Goal: Use online tool/utility: Utilize a website feature to perform a specific function

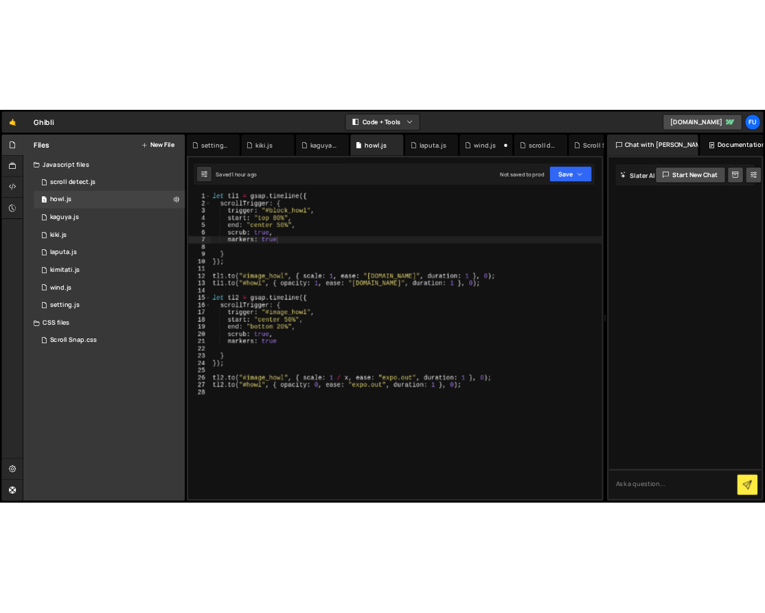
scroll to position [0, 5]
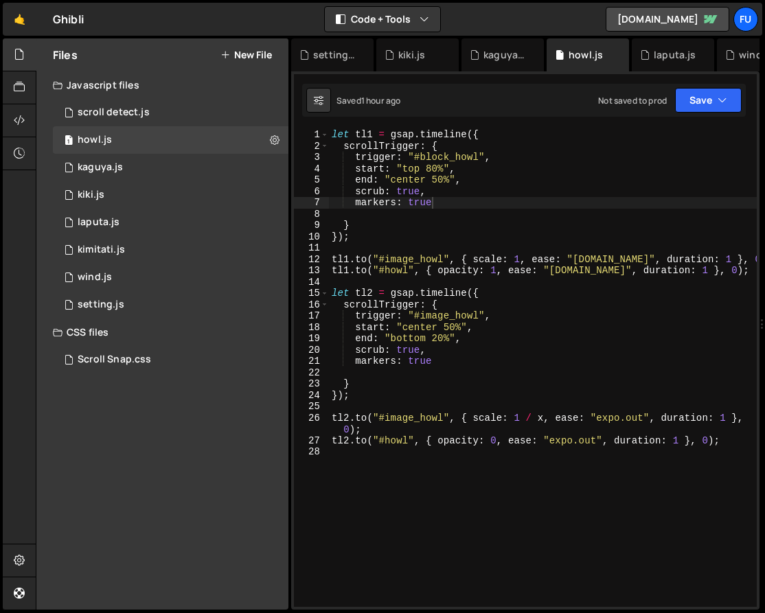
click at [586, 193] on div "let tl1 = gsap . timeline ({ scrollTrigger : { trigger : "#block_howl" , start …" at bounding box center [543, 379] width 428 height 500
click at [585, 202] on div "let tl1 = gsap . timeline ({ scrollTrigger : { trigger : "#block_howl" , start …" at bounding box center [543, 379] width 428 height 500
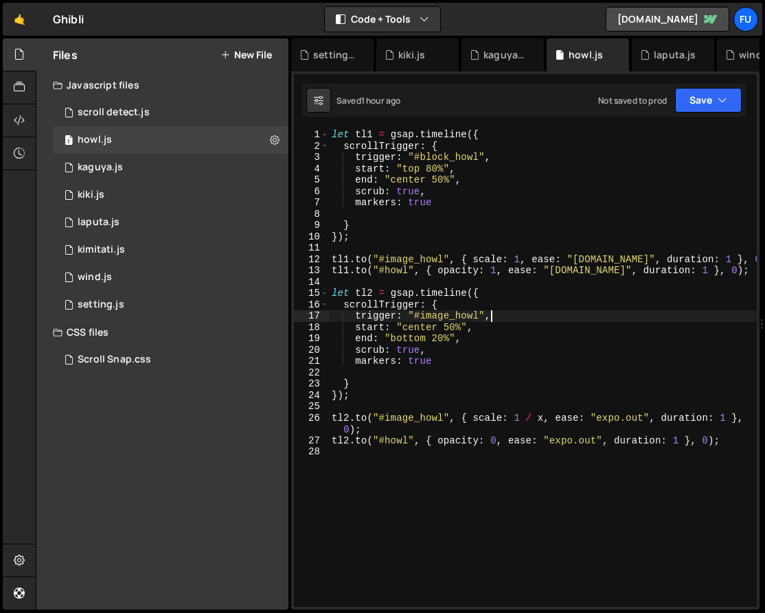
click at [575, 320] on div "let tl1 = gsap . timeline ({ scrollTrigger : { trigger : "#block_howl" , start …" at bounding box center [543, 379] width 428 height 500
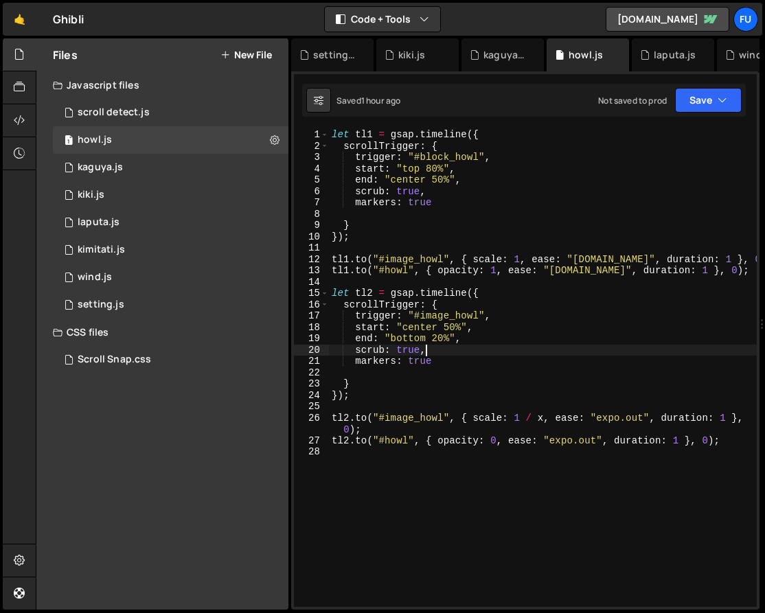
click at [574, 349] on div "let tl1 = gsap . timeline ({ scrollTrigger : { trigger : "#block_howl" , start …" at bounding box center [543, 379] width 428 height 500
click at [575, 335] on div "let tl1 = gsap . timeline ({ scrollTrigger : { trigger : "#block_howl" , start …" at bounding box center [543, 379] width 428 height 500
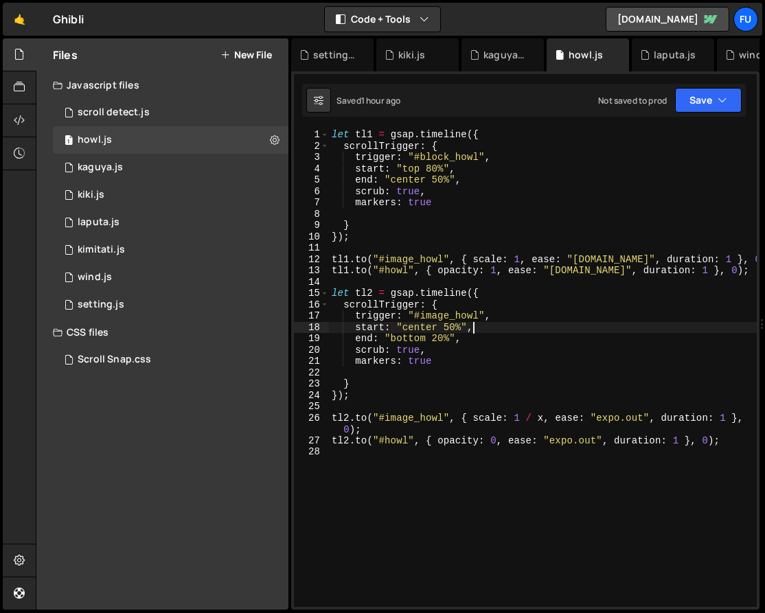
click at [575, 330] on div "let tl1 = gsap . timeline ({ scrollTrigger : { trigger : "#block_howl" , start …" at bounding box center [543, 379] width 428 height 500
click at [576, 323] on div "let tl1 = gsap . timeline ({ scrollTrigger : { trigger : "#block_howl" , start …" at bounding box center [543, 379] width 428 height 500
click at [576, 319] on div "let tl1 = gsap . timeline ({ scrollTrigger : { trigger : "#block_howl" , start …" at bounding box center [543, 379] width 428 height 500
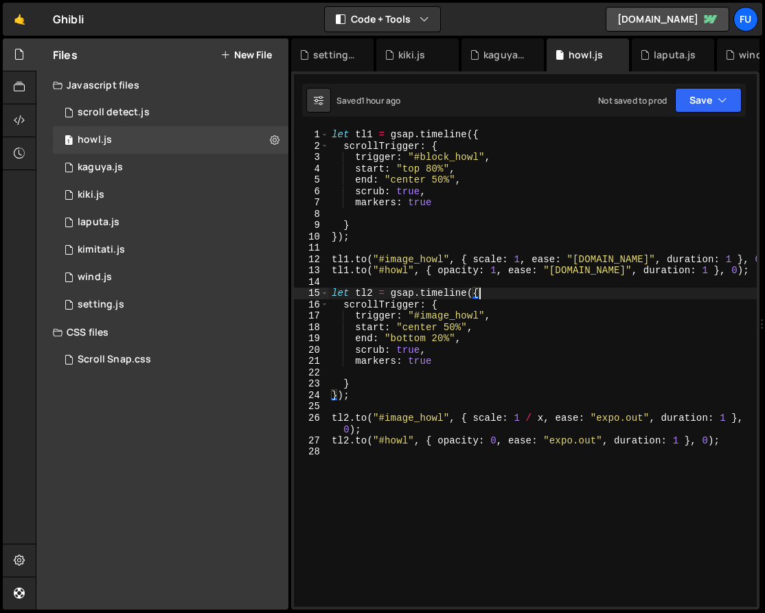
click at [578, 295] on div "let tl1 = gsap . timeline ({ scrollTrigger : { trigger : "#block_howl" , start …" at bounding box center [543, 379] width 428 height 500
type textarea "let tl2 = gsap.timeline({"
click at [579, 278] on div "let tl1 = gsap . timeline ({ scrollTrigger : { trigger : "#block_howl" , start …" at bounding box center [543, 379] width 428 height 500
click at [651, 281] on div "let tl1 = gsap . timeline ({ scrollTrigger : { trigger : "#block_howl" , start …" at bounding box center [543, 379] width 428 height 500
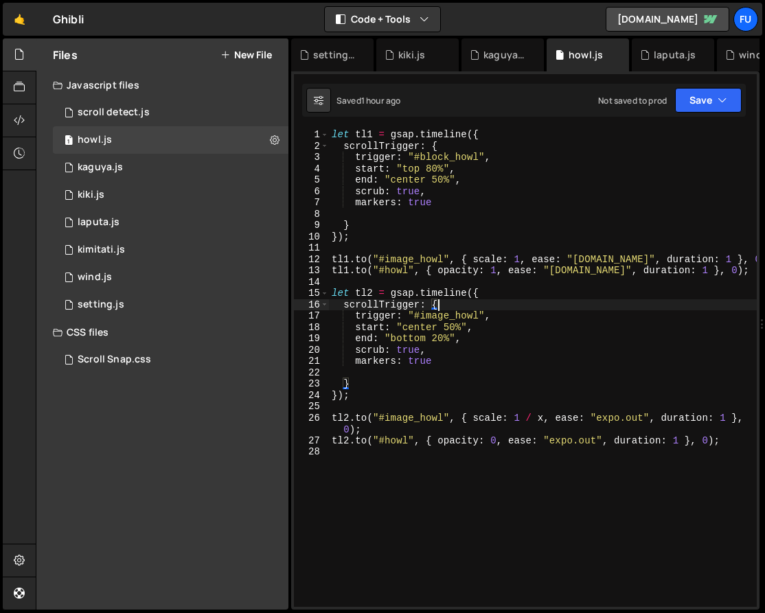
click at [620, 302] on div "let tl1 = gsap . timeline ({ scrollTrigger : { trigger : "#block_howl" , start …" at bounding box center [543, 379] width 428 height 500
click at [613, 315] on div "let tl1 = gsap . timeline ({ scrollTrigger : { trigger : "#block_howl" , start …" at bounding box center [543, 379] width 428 height 500
click at [141, 166] on div "1 kaguya.js 0" at bounding box center [173, 167] width 240 height 27
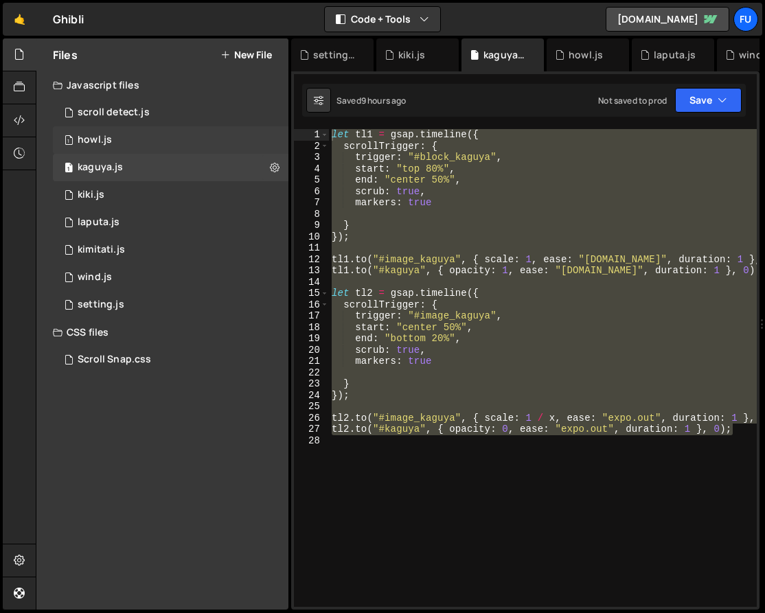
click at [143, 140] on div "1 howl.js 0" at bounding box center [173, 139] width 240 height 27
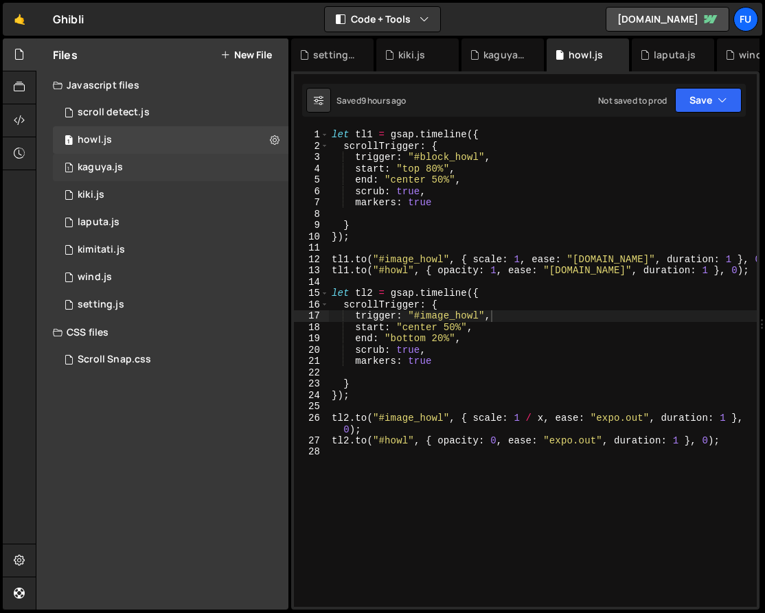
click at [141, 165] on div "1 kaguya.js 0" at bounding box center [173, 167] width 240 height 27
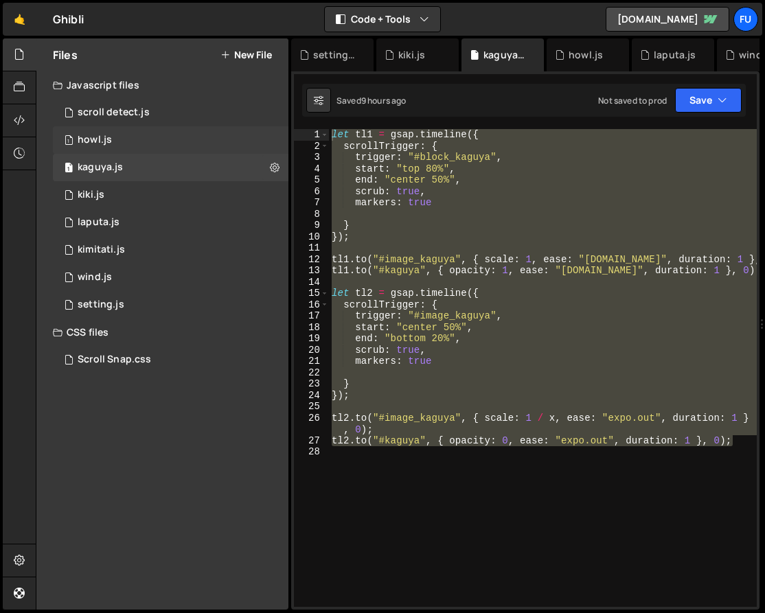
click at [143, 135] on div "1 howl.js 0" at bounding box center [173, 139] width 240 height 27
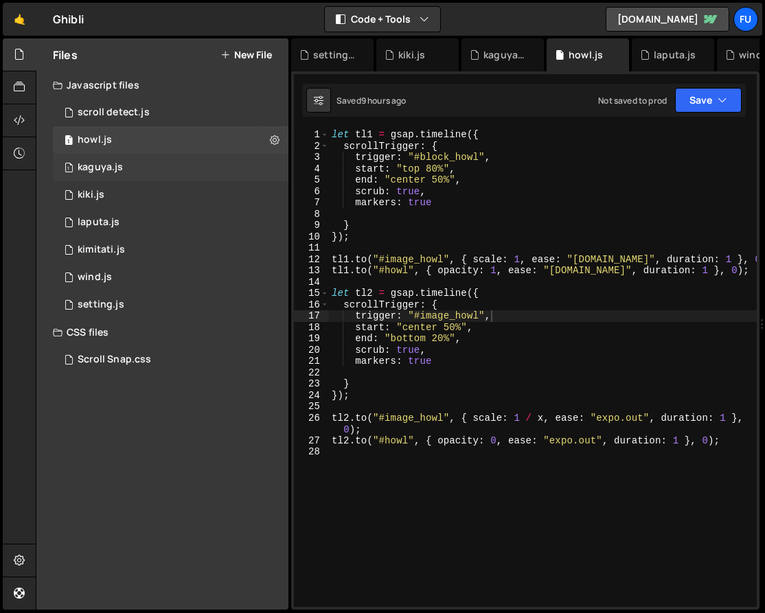
click at [147, 165] on div "1 kaguya.js 0" at bounding box center [173, 167] width 240 height 27
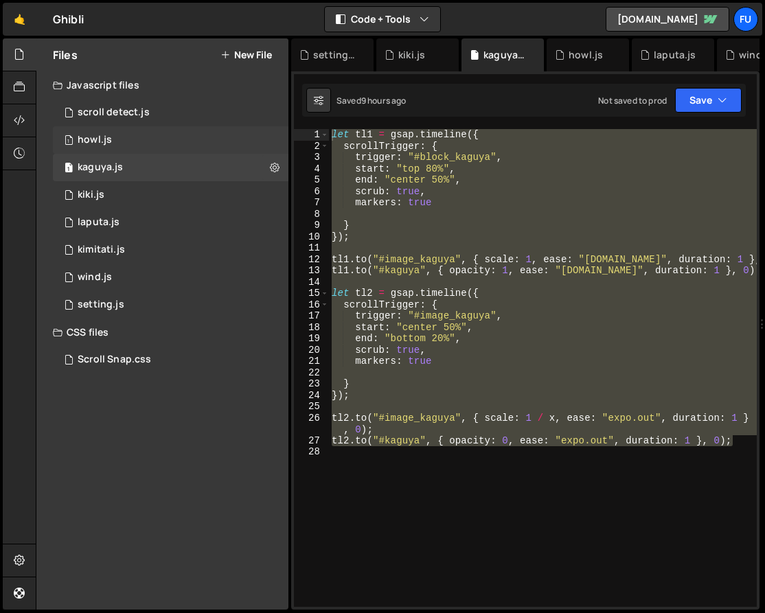
click at [148, 146] on div "1 howl.js 0" at bounding box center [173, 139] width 240 height 27
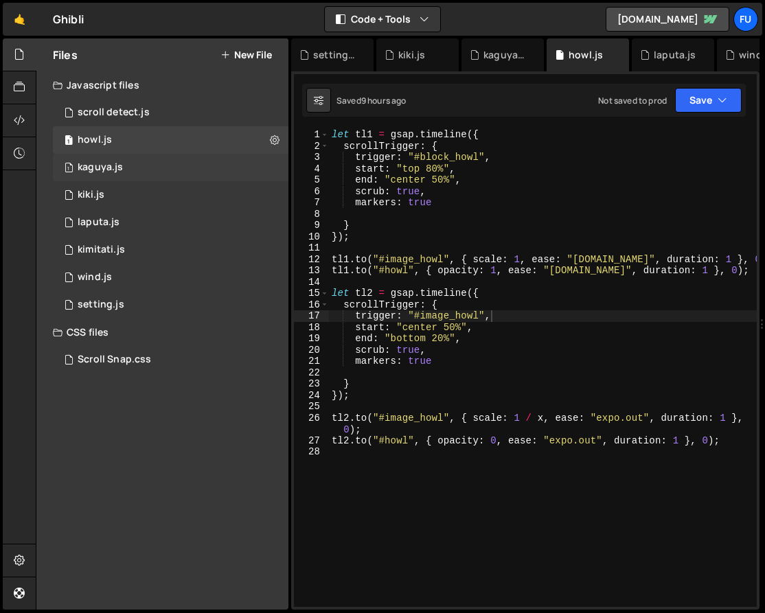
click at [171, 167] on div "1 kaguya.js 0" at bounding box center [173, 167] width 240 height 27
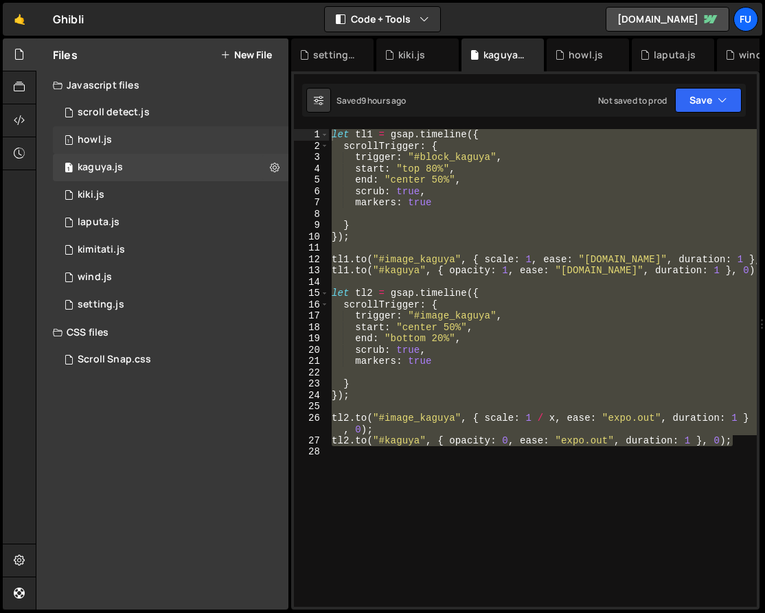
click at [174, 148] on div "1 howl.js 0" at bounding box center [173, 139] width 240 height 27
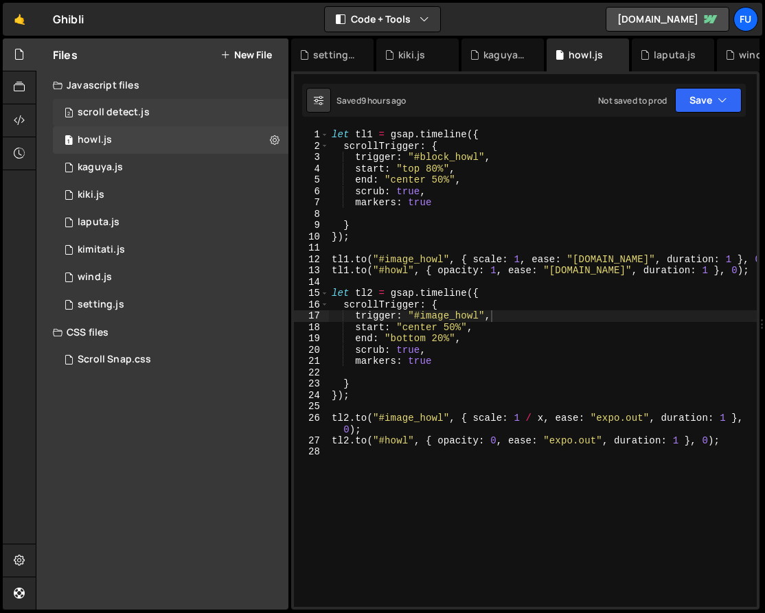
click at [176, 124] on div "2 scroll detect.js 0" at bounding box center [173, 112] width 240 height 27
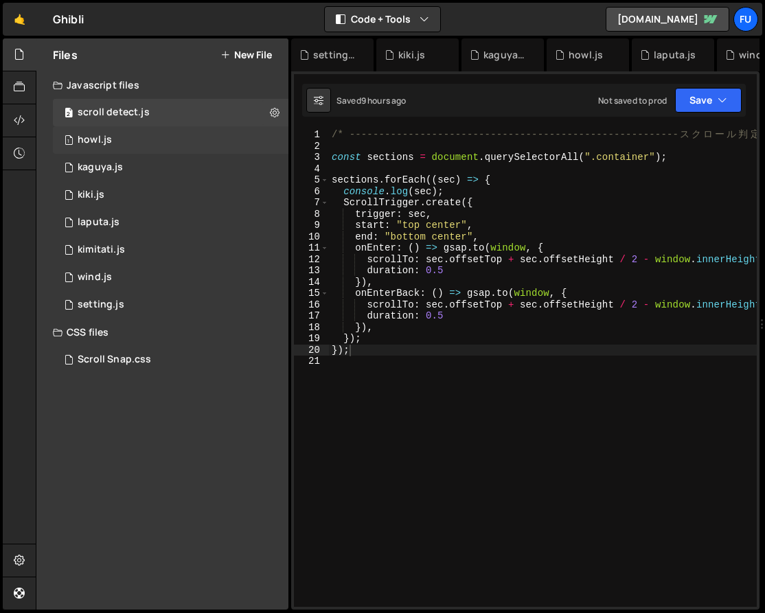
click at [174, 145] on div "1 howl.js 0" at bounding box center [173, 139] width 240 height 27
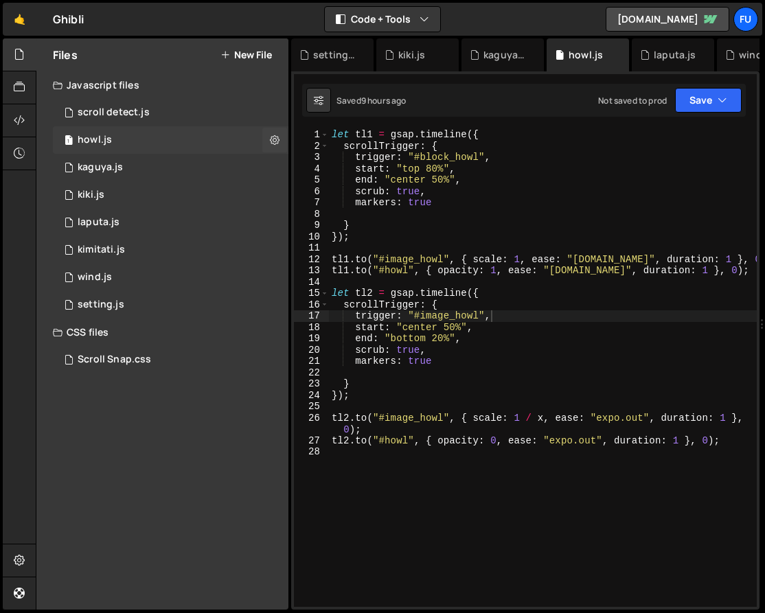
click at [173, 153] on div "1 howl.js 0" at bounding box center [173, 139] width 240 height 27
click at [172, 158] on div "1 kaguya.js 0" at bounding box center [173, 167] width 240 height 27
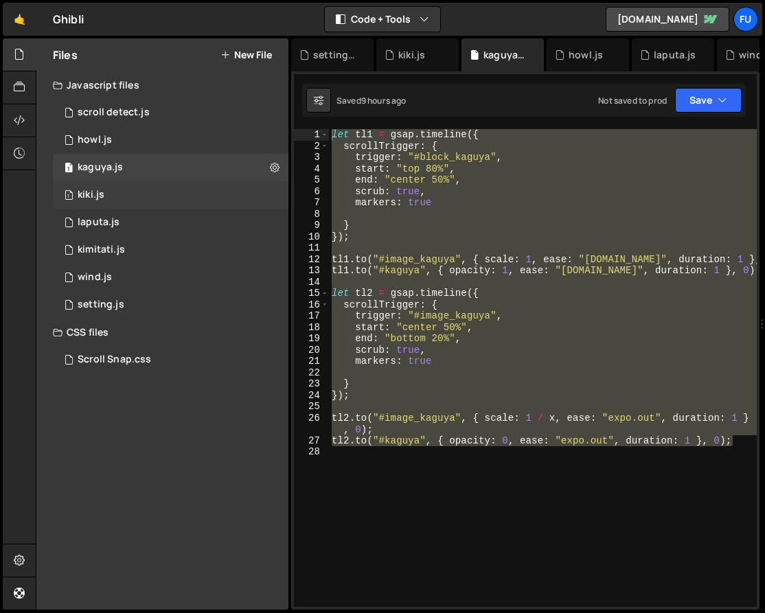
click at [171, 187] on div "1 kiki.js 0" at bounding box center [173, 194] width 240 height 27
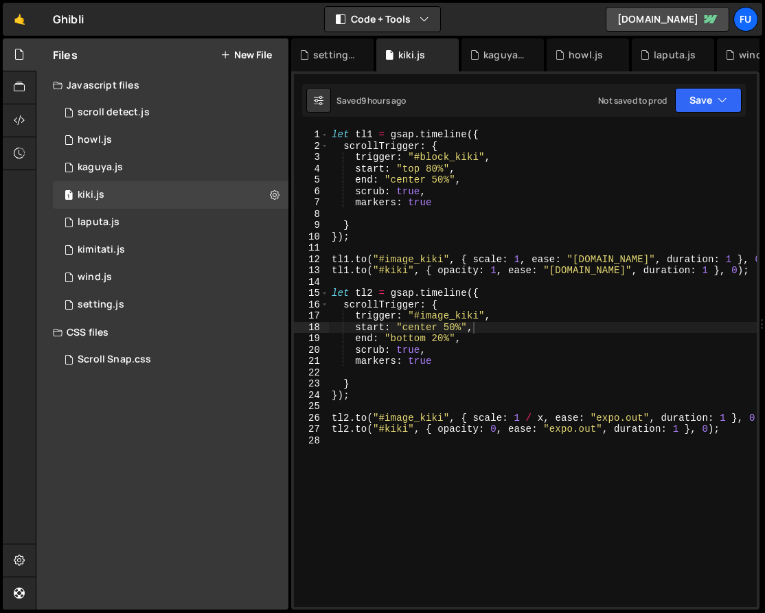
click at [604, 327] on div "let tl1 = gsap . timeline ({ scrollTrigger : { trigger : "#block_kiki" , start …" at bounding box center [616, 374] width 575 height 491
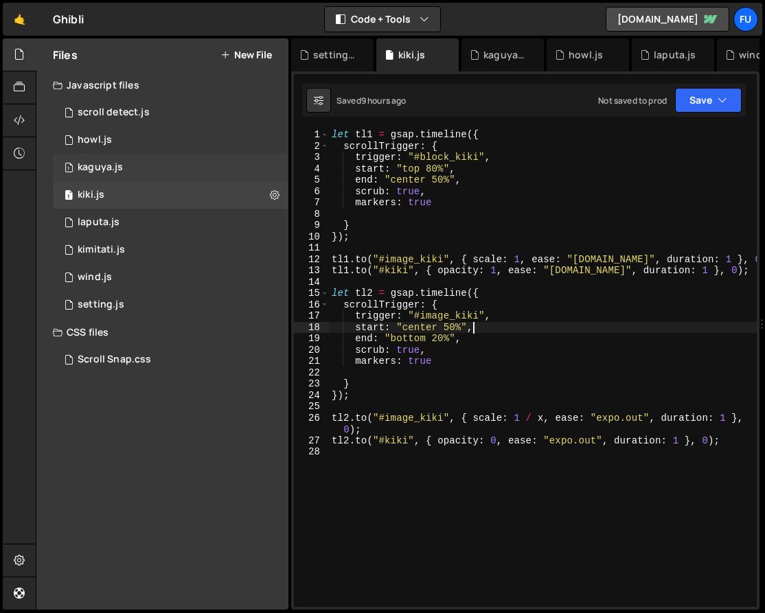
click at [139, 174] on div "1 kaguya.js 0" at bounding box center [173, 167] width 240 height 27
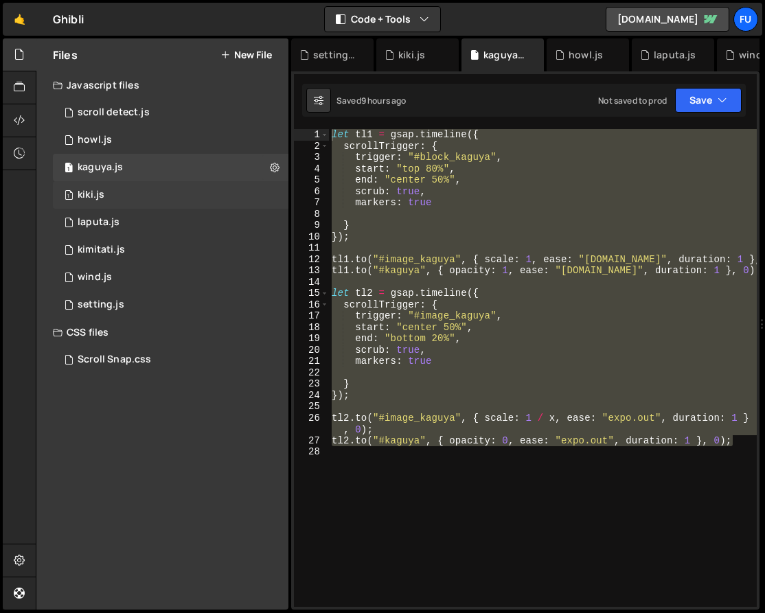
click at [130, 201] on div "1 kiki.js 0" at bounding box center [173, 194] width 240 height 27
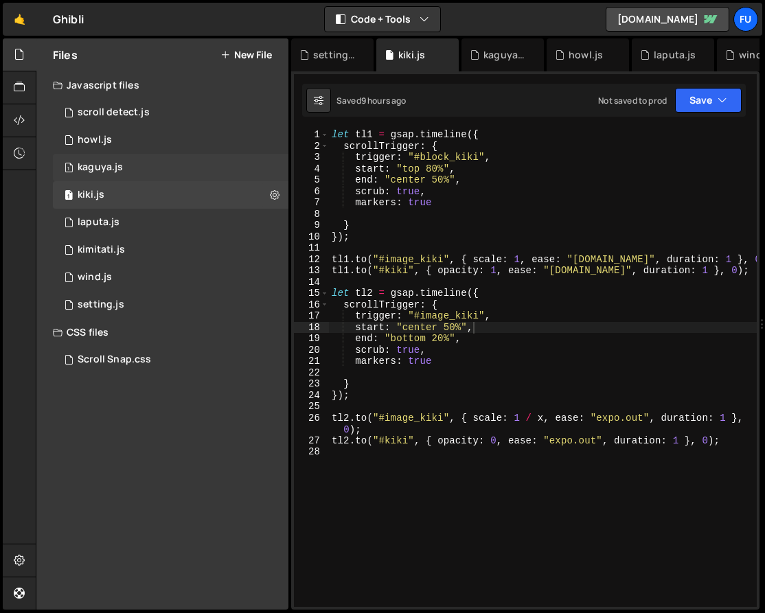
click at [131, 175] on div "1 kaguya.js 0" at bounding box center [173, 167] width 240 height 27
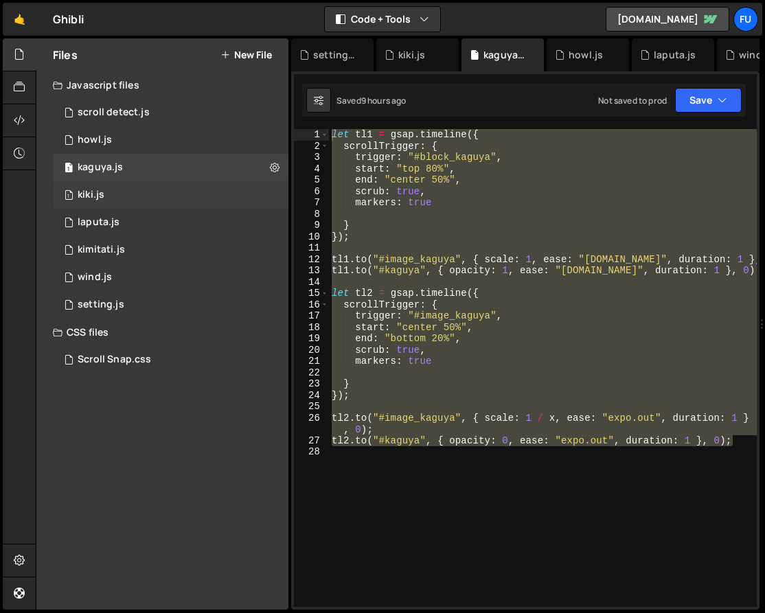
click at [130, 198] on div "1 kiki.js 0" at bounding box center [173, 194] width 240 height 27
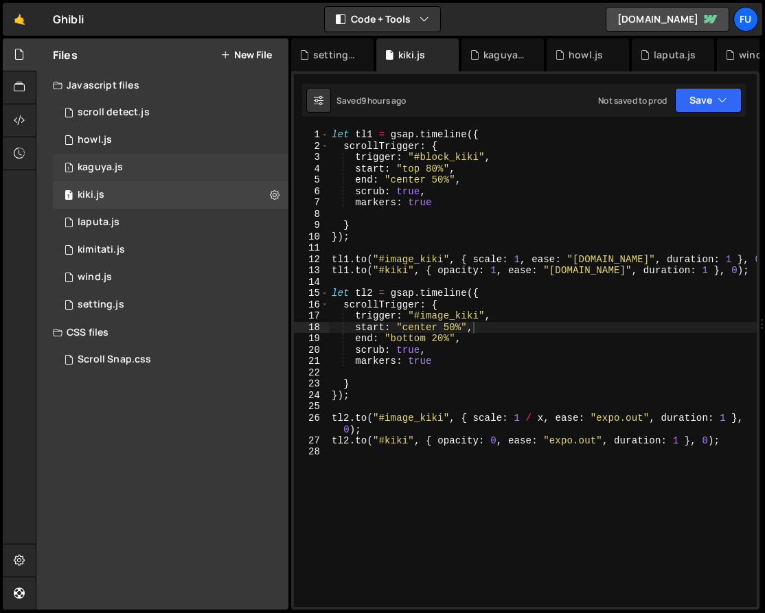
click at [132, 170] on div "1 kaguya.js 0" at bounding box center [173, 167] width 240 height 27
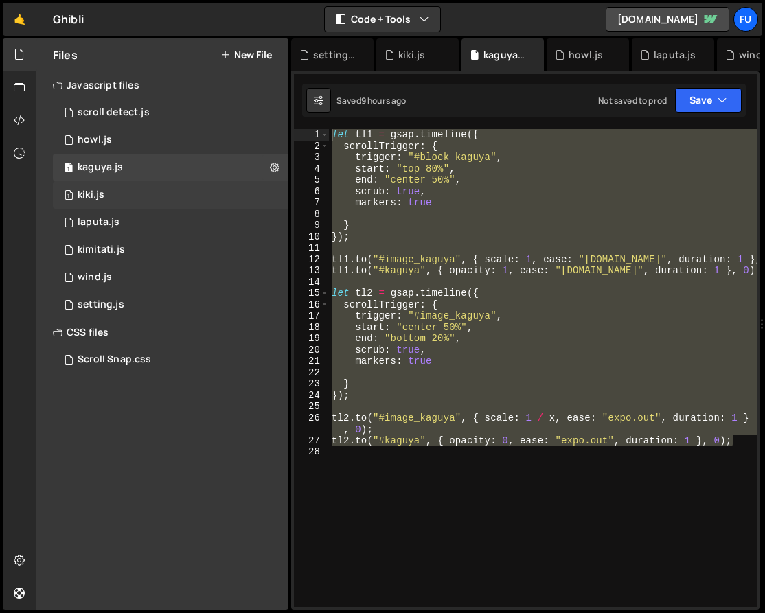
click at [130, 188] on div "1 kiki.js 0" at bounding box center [173, 194] width 240 height 27
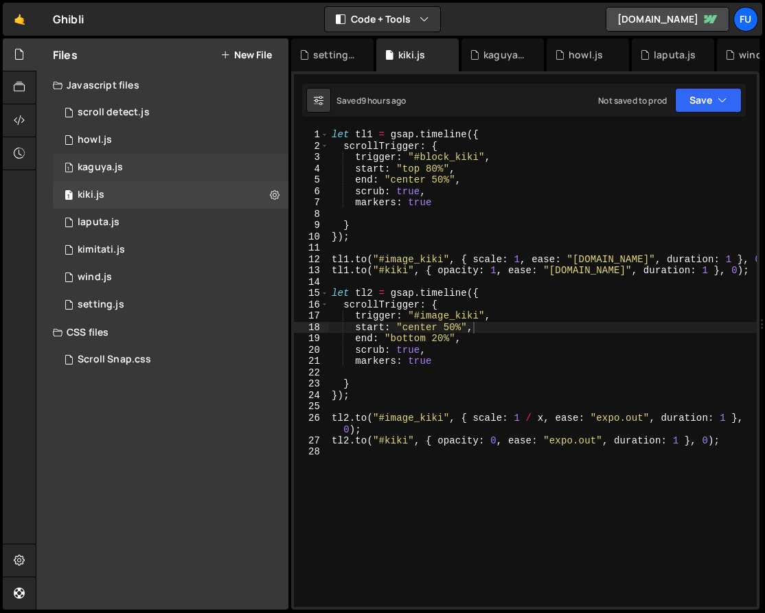
click at [132, 161] on div "1 kaguya.js 0" at bounding box center [173, 167] width 240 height 27
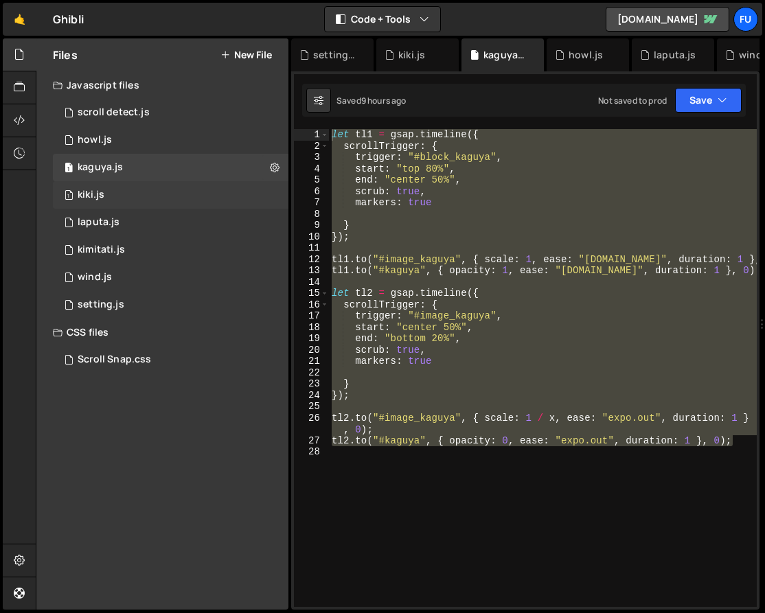
click at [130, 197] on div "1 kiki.js 0" at bounding box center [173, 194] width 240 height 27
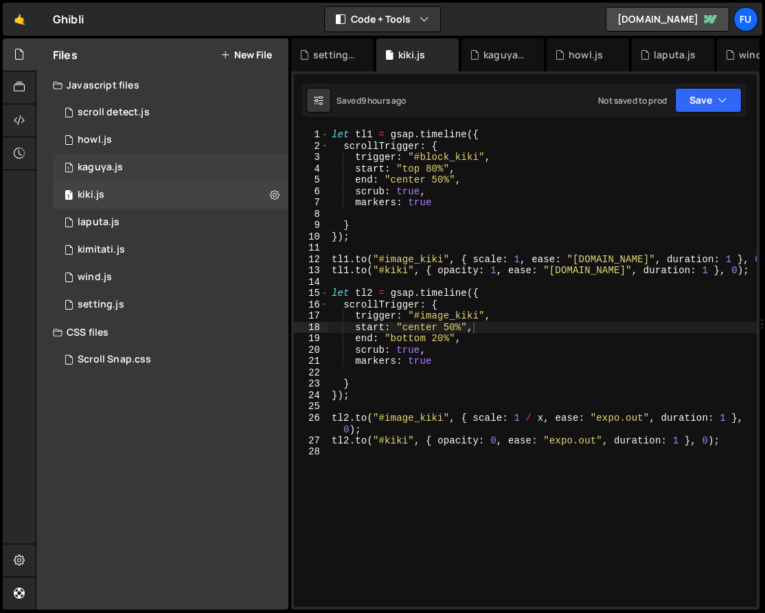
click at [131, 171] on div "1 kaguya.js 0" at bounding box center [173, 167] width 240 height 27
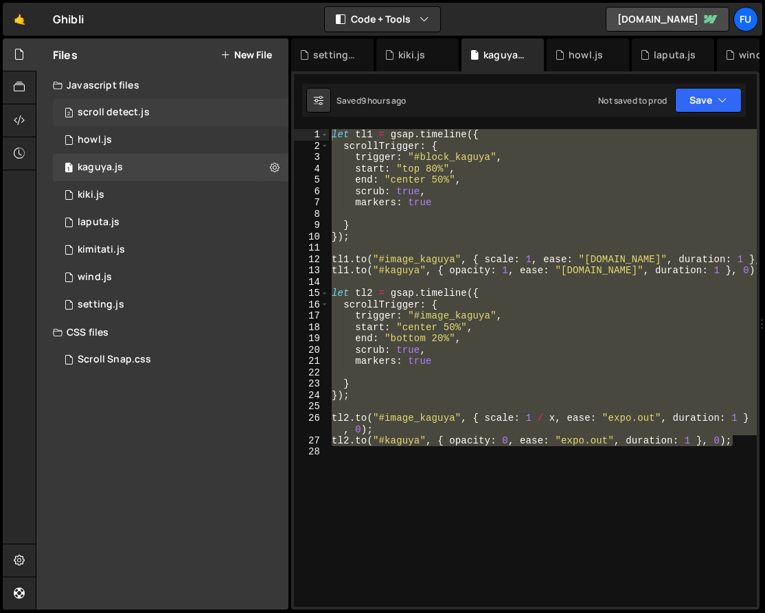
click at [175, 125] on div "2 scroll detect.js 0" at bounding box center [173, 112] width 240 height 27
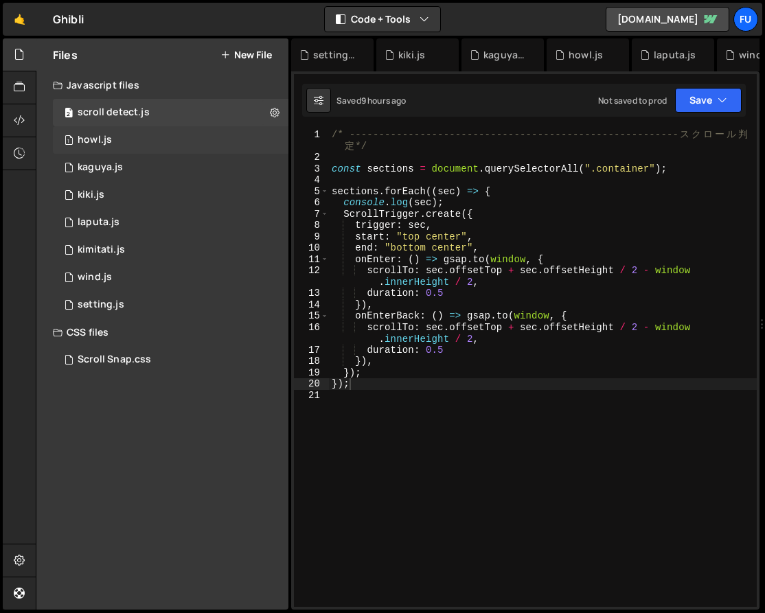
click at [174, 135] on div "1 howl.js 0" at bounding box center [173, 139] width 240 height 27
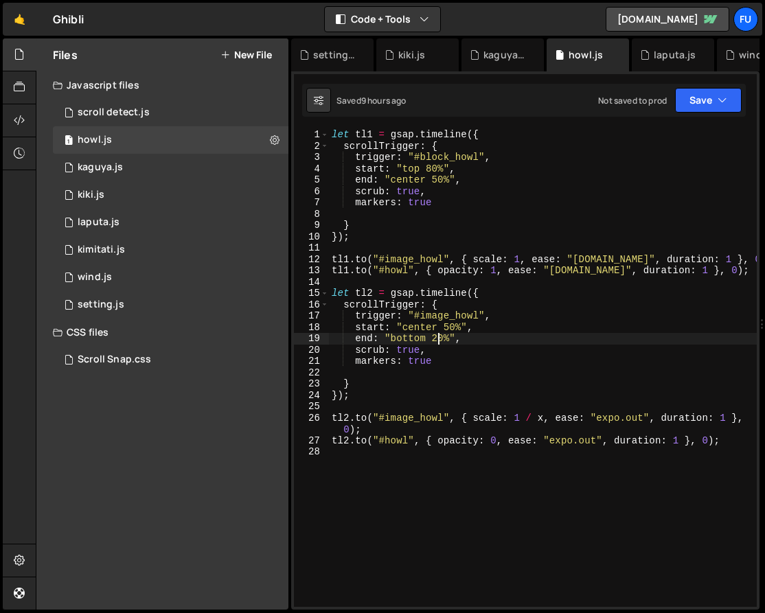
click at [437, 341] on div "let tl1 = gsap . timeline ({ scrollTrigger : { trigger : "#block_howl" , start …" at bounding box center [543, 379] width 428 height 500
click at [425, 343] on div "let tl1 = gsap . timeline ({ scrollTrigger : { trigger : "#block_howl" , start …" at bounding box center [543, 379] width 428 height 500
click at [440, 179] on div "let tl1 = gsap . timeline ({ scrollTrigger : { trigger : "#block_howl" , start …" at bounding box center [543, 379] width 428 height 500
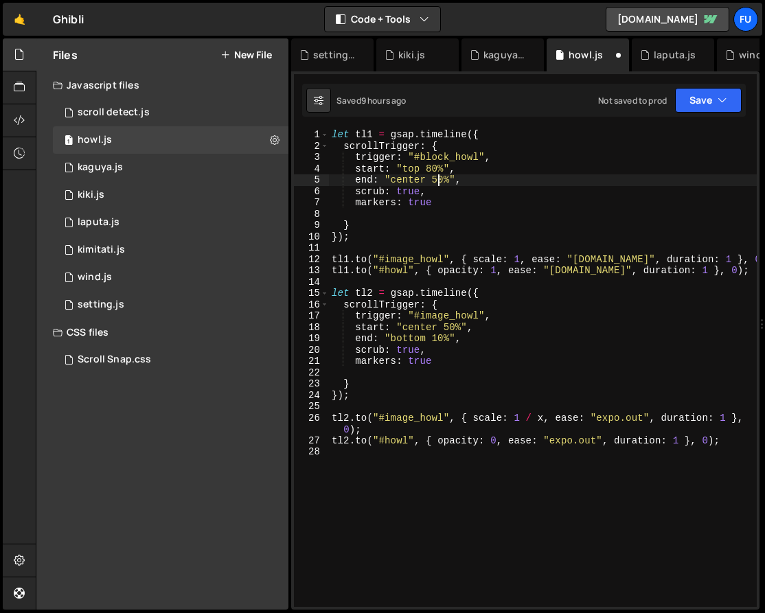
click at [433, 164] on div "let tl1 = gsap . timeline ({ scrollTrigger : { trigger : "#block_howl" , start …" at bounding box center [543, 379] width 428 height 500
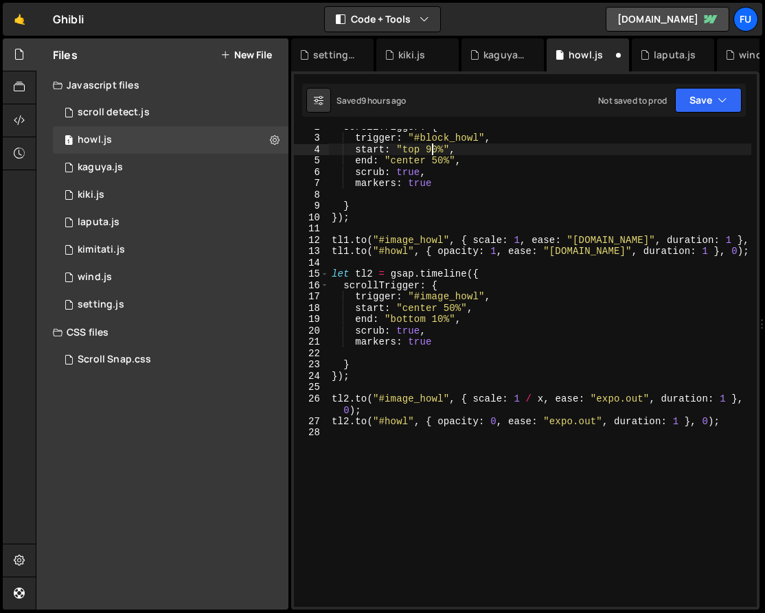
scroll to position [19, 0]
click at [716, 108] on button "Save" at bounding box center [708, 100] width 67 height 25
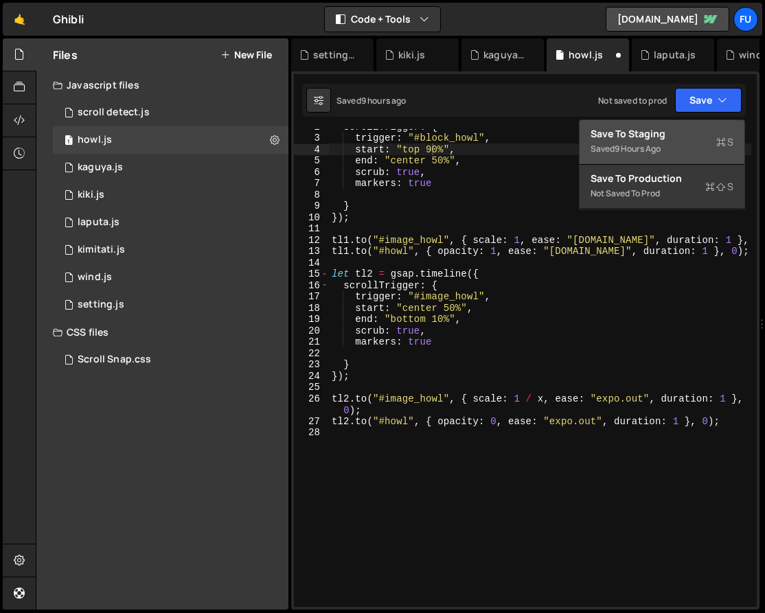
click at [713, 152] on div "Saved 9 hours ago" at bounding box center [661, 149] width 143 height 16
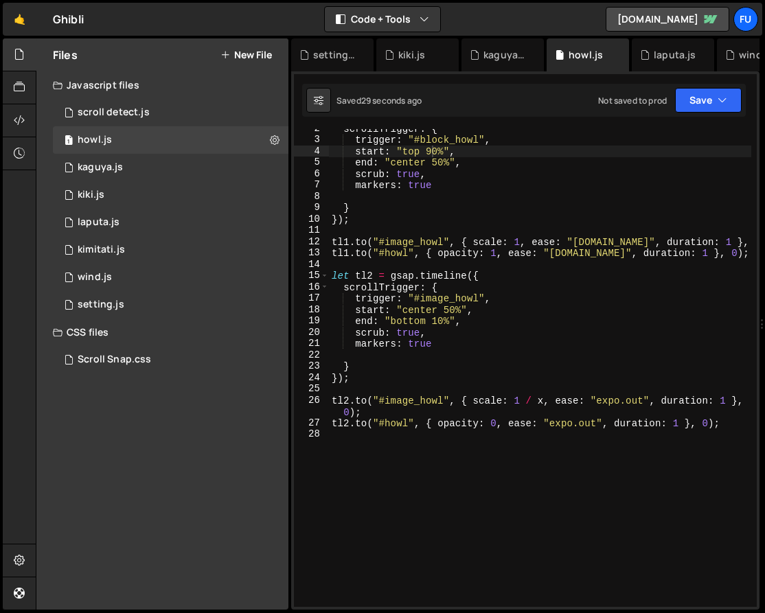
scroll to position [0, 0]
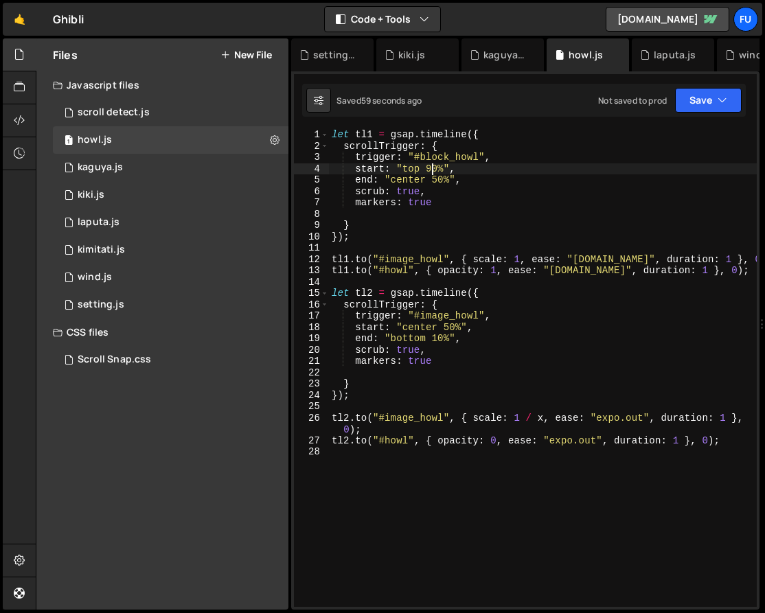
click at [434, 165] on div "let tl1 = gsap . timeline ({ scrollTrigger : { trigger : "#block_howl" , start …" at bounding box center [543, 379] width 428 height 500
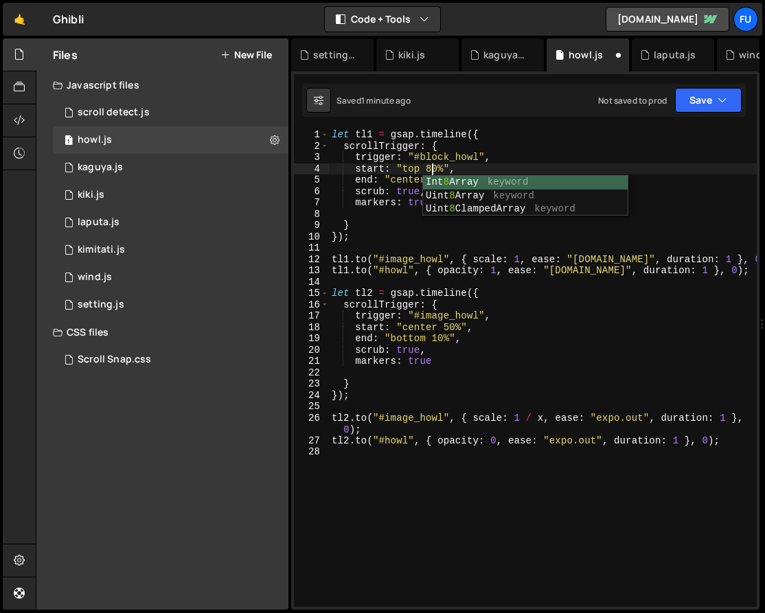
click at [440, 334] on div "let tl1 = gsap . timeline ({ scrollTrigger : { trigger : "#block_howl" , start …" at bounding box center [543, 379] width 428 height 500
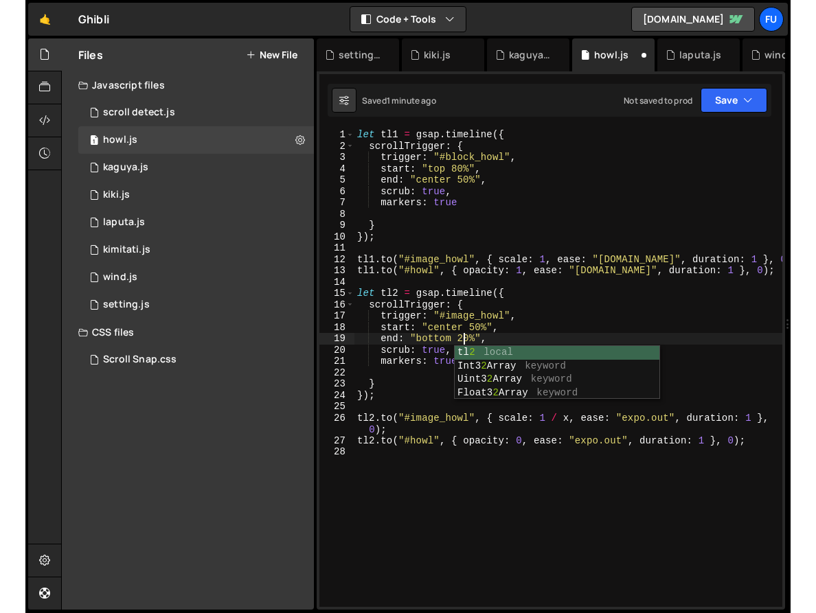
scroll to position [0, 7]
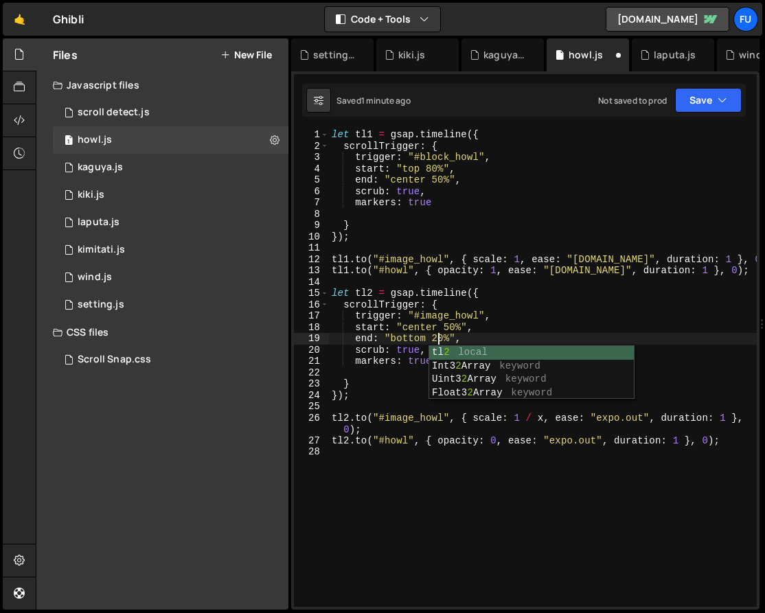
type textarea "end: "bottom 20%","
click at [191, 97] on div "Javascript files" at bounding box center [162, 84] width 252 height 27
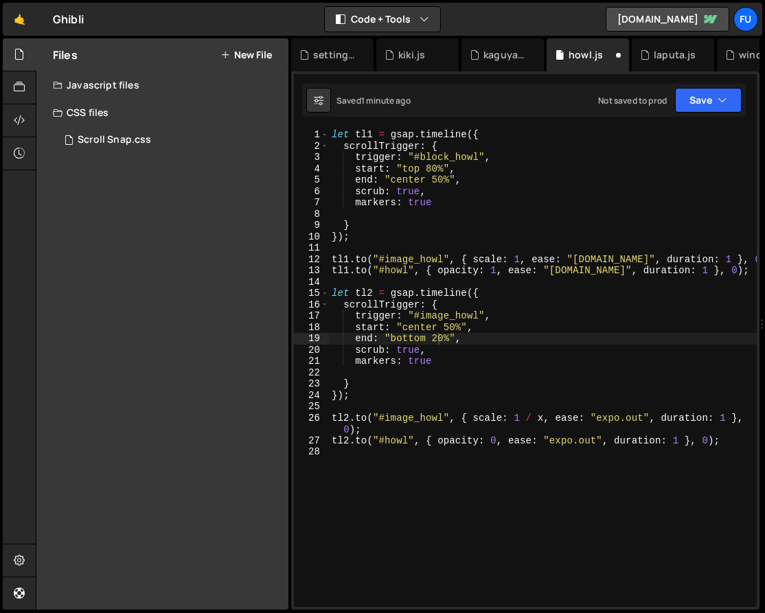
click at [191, 105] on div "CSS files" at bounding box center [162, 112] width 252 height 27
click at [186, 80] on div "Javascript files" at bounding box center [162, 84] width 252 height 27
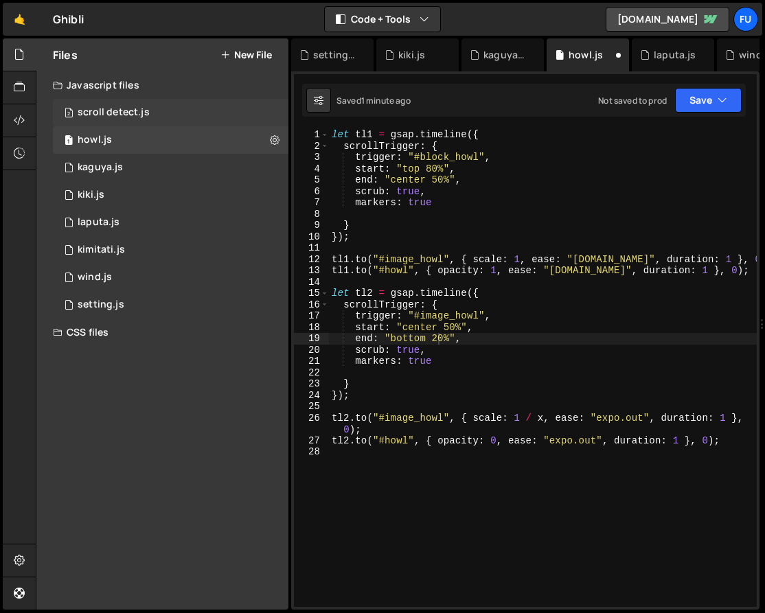
click at [184, 108] on div "2 scroll detect.js 0" at bounding box center [173, 112] width 240 height 27
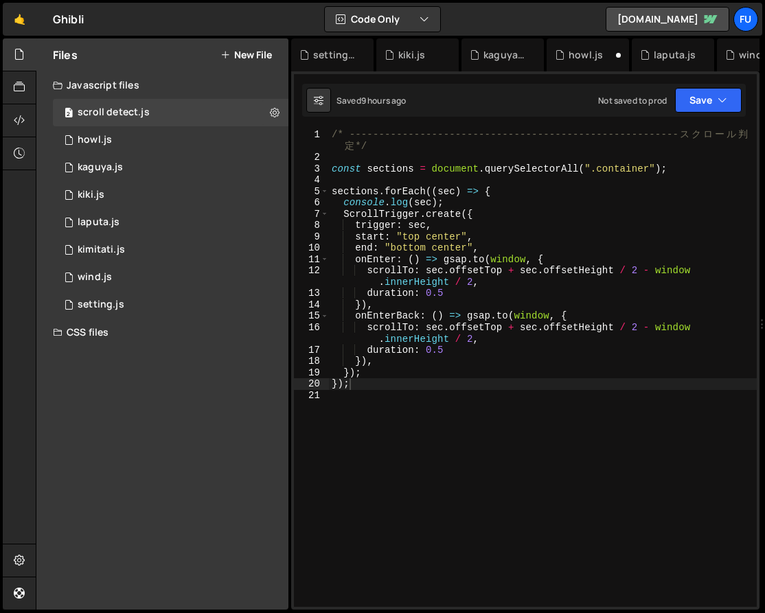
drag, startPoint x: 761, startPoint y: 150, endPoint x: 898, endPoint y: 149, distance: 136.6
click at [765, 149] on html "Projects [GEOGRAPHIC_DATA] Blog Fu Projects Your Teams Account Upgrade Logout" at bounding box center [382, 306] width 765 height 613
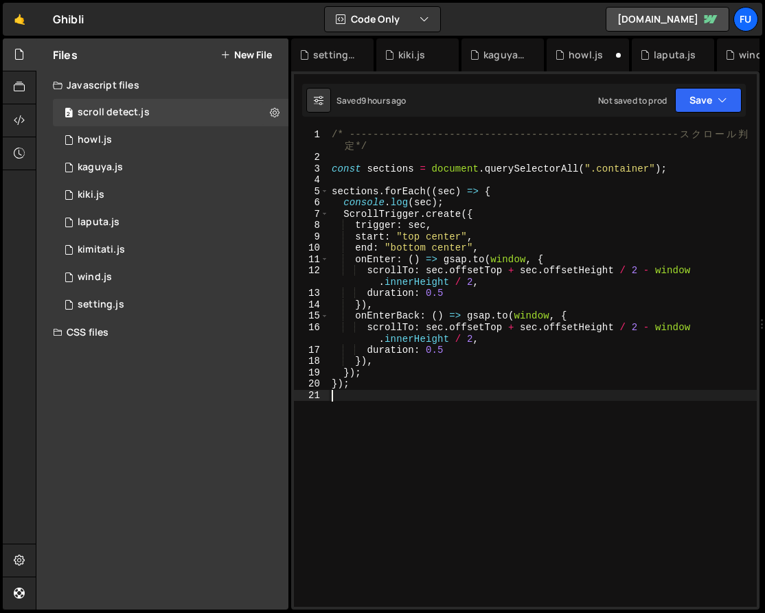
click at [581, 402] on div "/* -------------------------------------------------------- ス ク ロ ー ル 判 定 */ co…" at bounding box center [543, 385] width 428 height 512
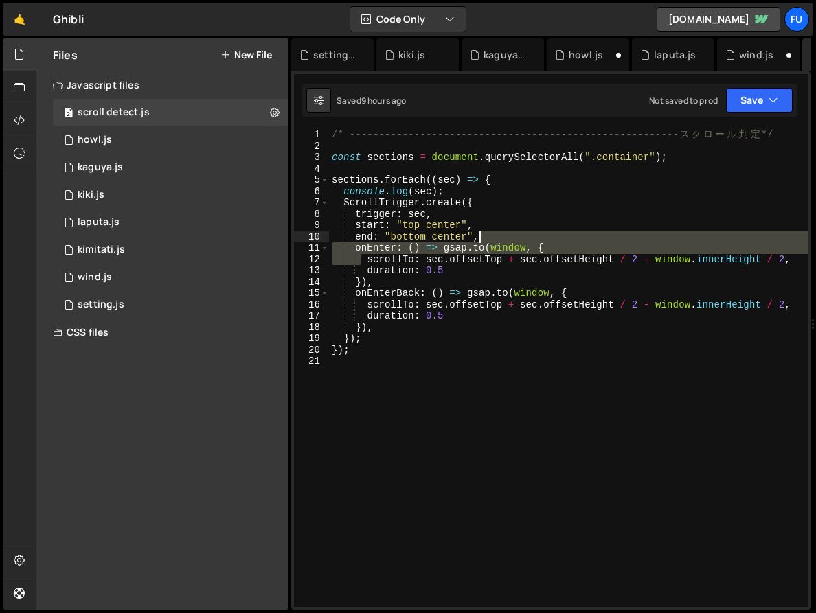
drag, startPoint x: 360, startPoint y: 259, endPoint x: 741, endPoint y: 273, distance: 381.3
click at [743, 249] on div "/* -------------------------------------------------------- ス ク ロ ー ル 判 定 */ co…" at bounding box center [568, 379] width 478 height 500
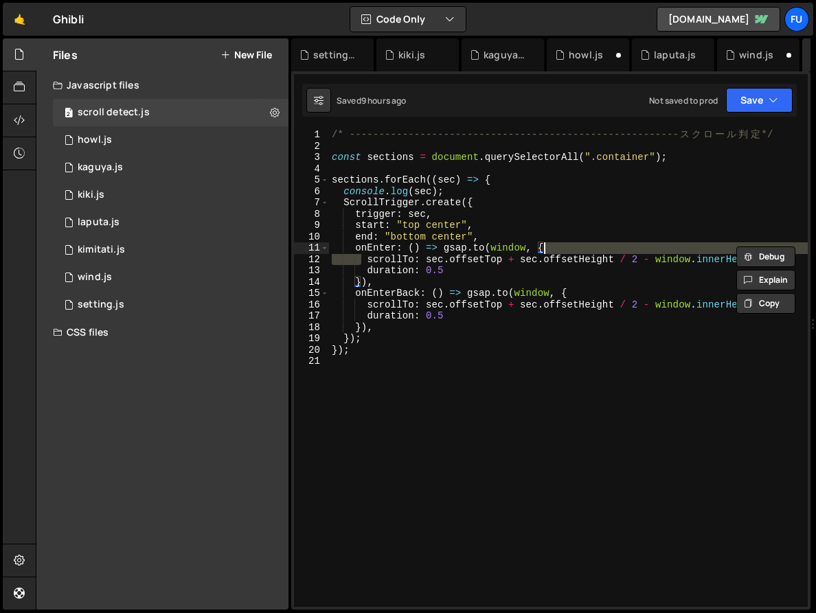
click at [735, 284] on div "/* -------------------------------------------------------- ス ク ロ ー ル 判 定 */ co…" at bounding box center [568, 379] width 478 height 500
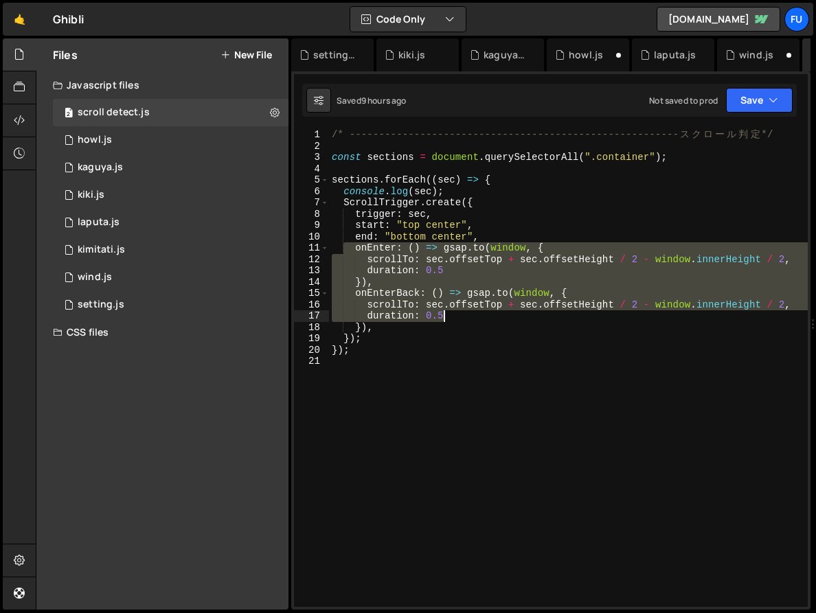
drag, startPoint x: 346, startPoint y: 242, endPoint x: 577, endPoint y: 313, distance: 241.9
click at [577, 313] on div "/* -------------------------------------------------------- ス ク ロ ー ル 判 定 */ co…" at bounding box center [568, 379] width 478 height 500
type textarea "scrollTo: sec.offsetTop + sec.offsetHeight / 2 - window.innerHeight / 2, durati…"
click at [403, 408] on div "/* -------------------------------------------------------- ス ク ロ ー ル 判 定 */ co…" at bounding box center [568, 379] width 478 height 500
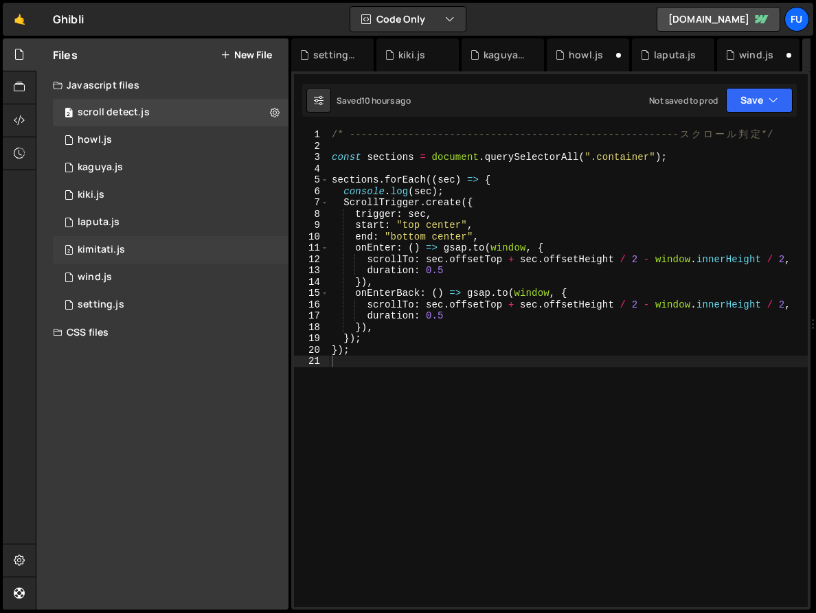
click at [155, 258] on div "2 kimitati.js 0" at bounding box center [173, 249] width 240 height 27
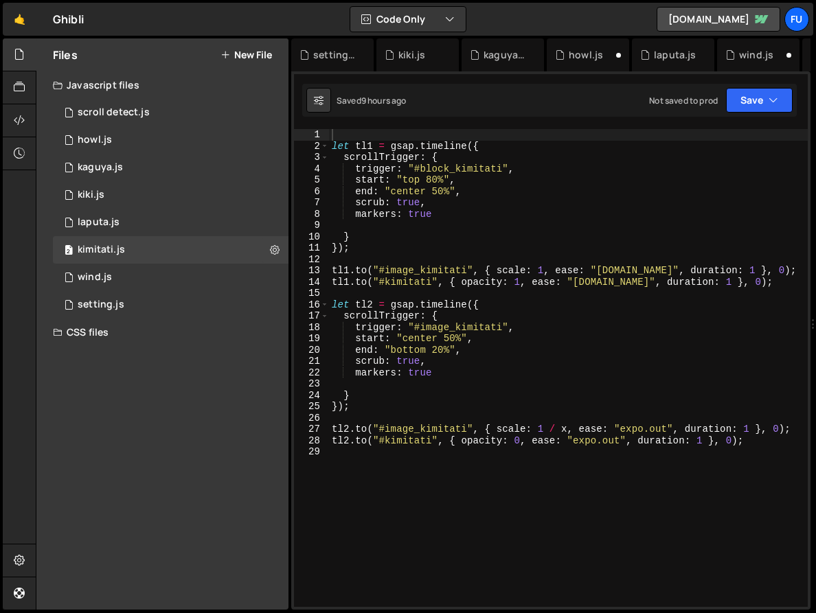
scroll to position [21022, 0]
click at [214, 210] on div "1 laputa.js 0" at bounding box center [173, 222] width 240 height 27
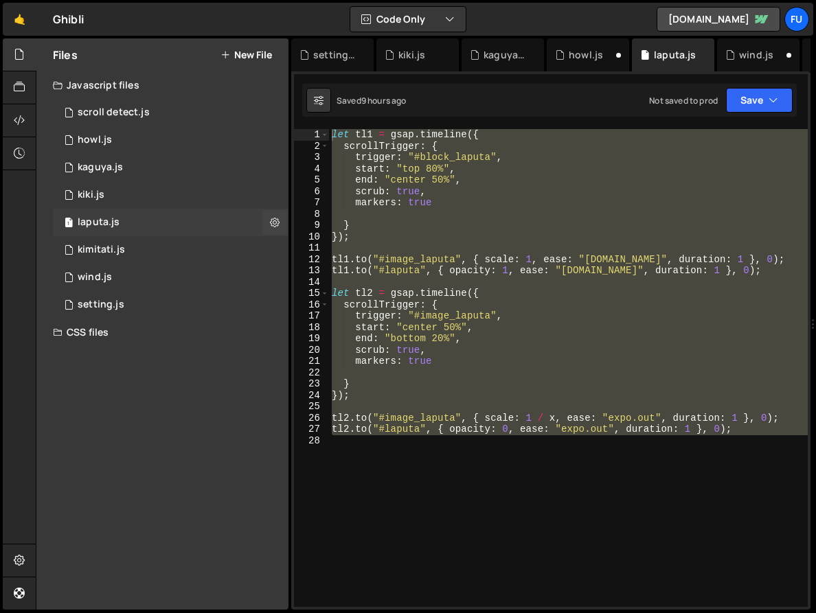
scroll to position [0, 0]
click at [210, 239] on div "2 kimitati.js 0" at bounding box center [173, 249] width 240 height 27
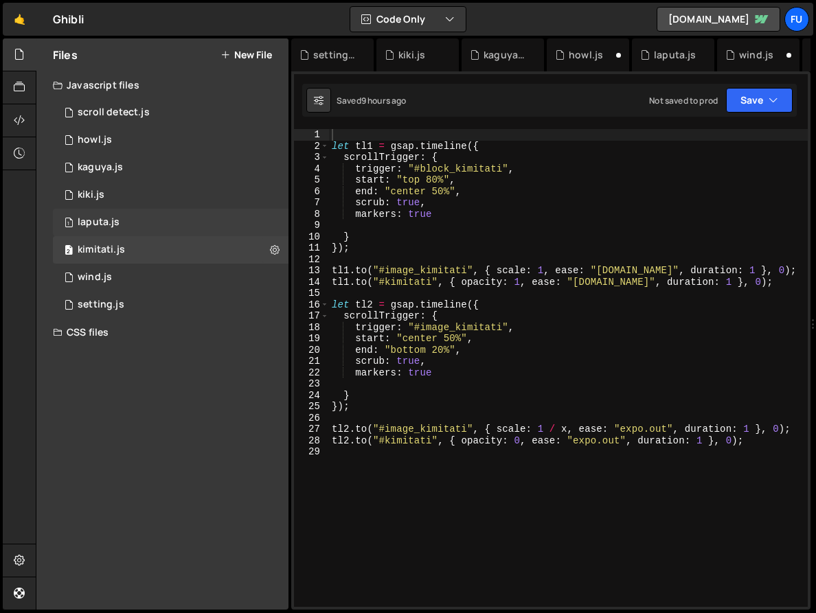
scroll to position [16027, 0]
click at [211, 215] on div "1 laputa.js 0" at bounding box center [173, 222] width 240 height 27
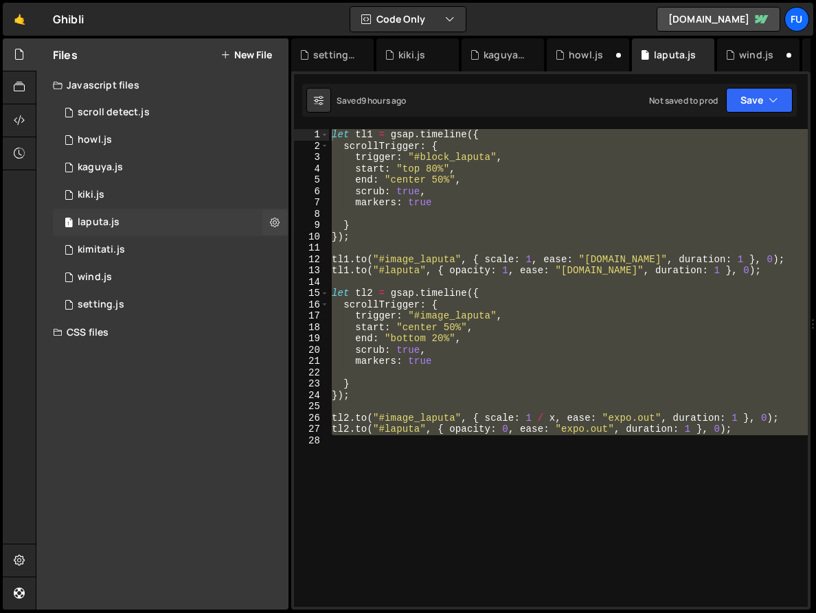
scroll to position [0, 0]
click at [207, 237] on div "2 kimitati.js 0" at bounding box center [173, 249] width 240 height 27
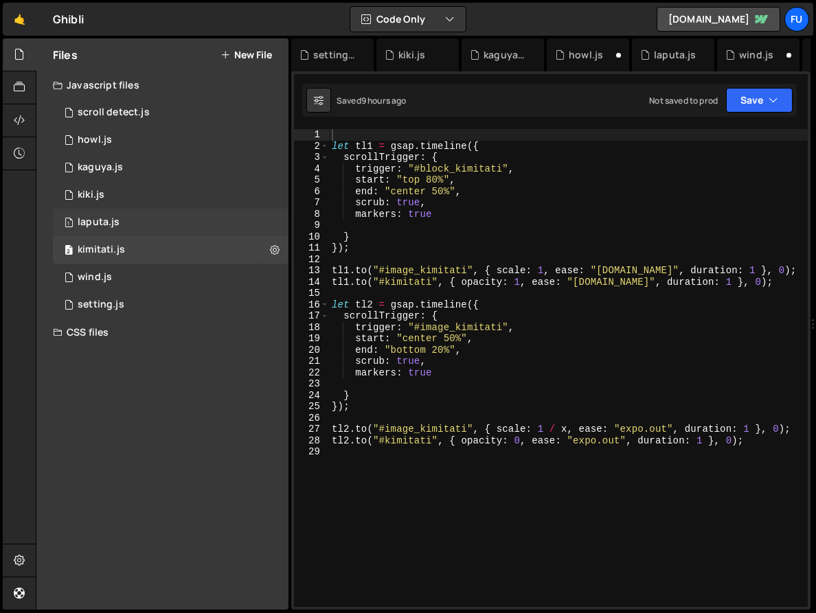
scroll to position [21022, 0]
click at [208, 224] on div "1 laputa.js 0" at bounding box center [173, 222] width 240 height 27
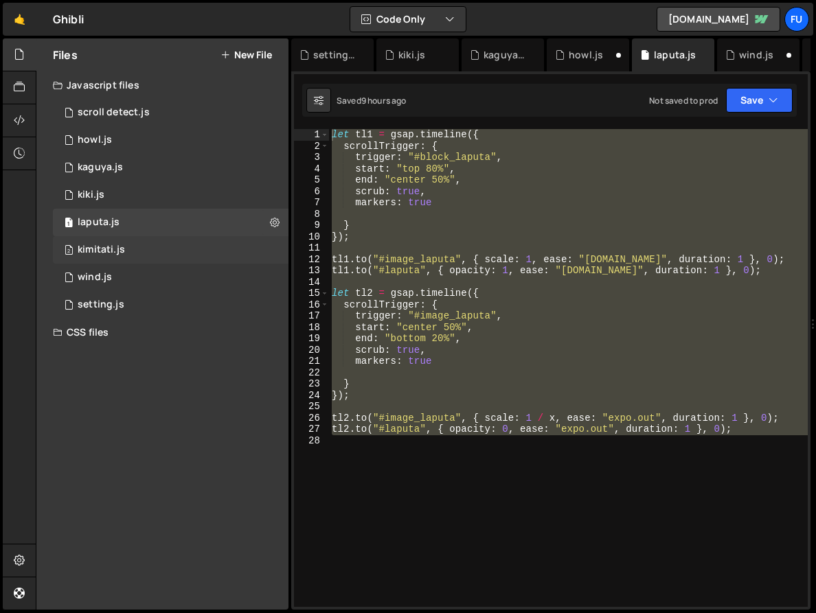
click at [205, 240] on div "2 kimitati.js 0" at bounding box center [173, 249] width 240 height 27
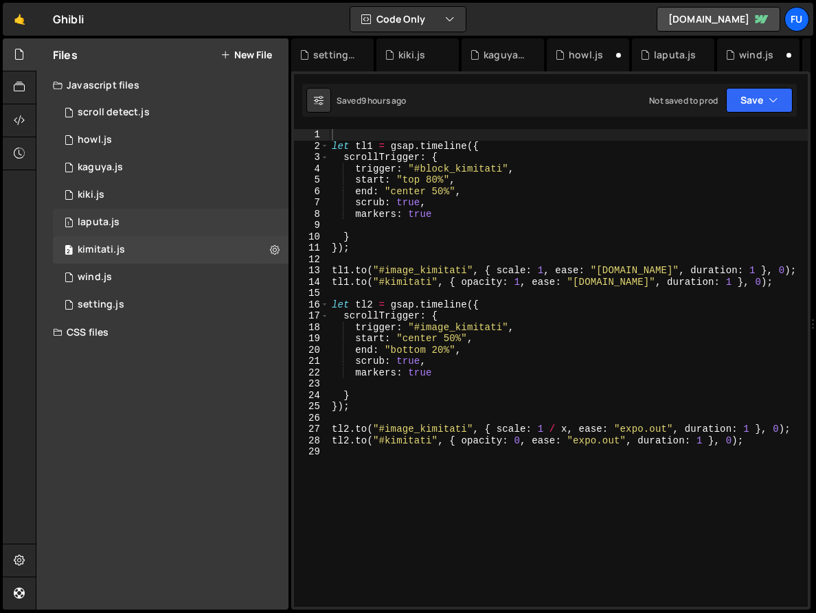
click at [205, 214] on div "1 laputa.js 0" at bounding box center [173, 222] width 240 height 27
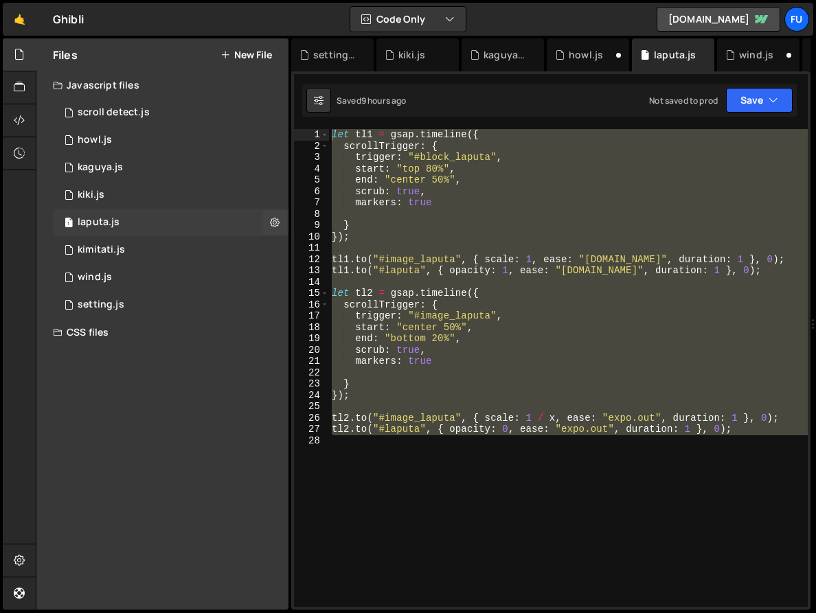
click at [202, 233] on div "1 laputa.js 0" at bounding box center [173, 222] width 240 height 27
click at [198, 243] on div "2 kimitati.js 0" at bounding box center [173, 249] width 240 height 27
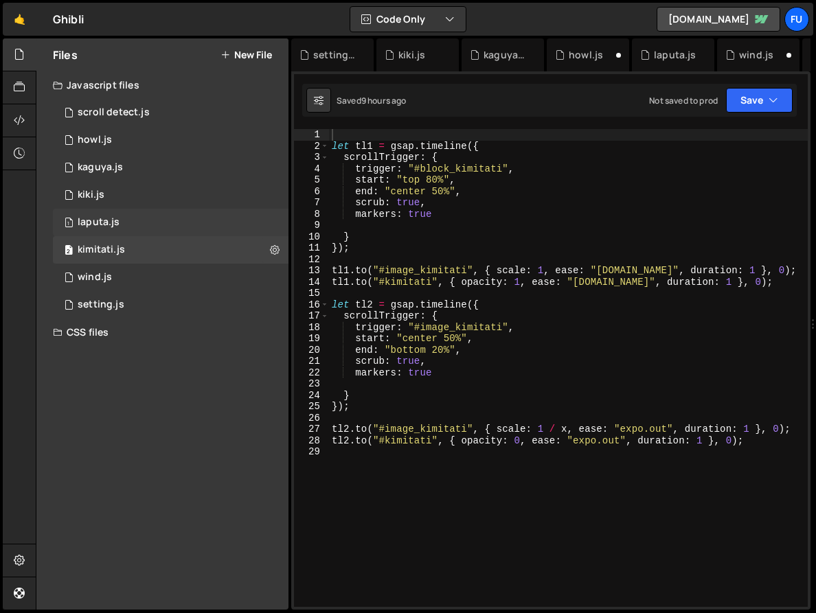
scroll to position [21022, 0]
click at [198, 220] on div "1 laputa.js 0" at bounding box center [173, 222] width 240 height 27
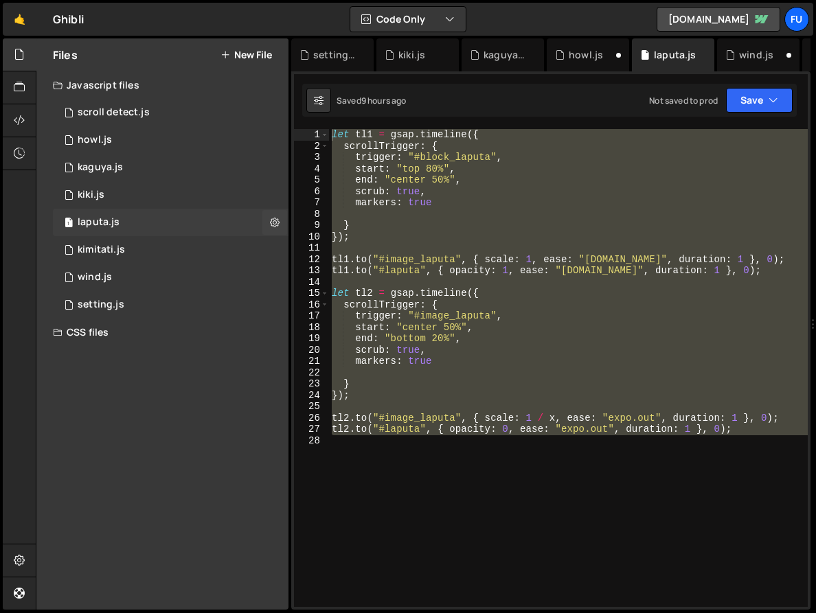
scroll to position [0, 0]
click at [439, 284] on div "let tl1 = gsap . timeline ({ scrollTrigger : { trigger : "#block_laputa" , star…" at bounding box center [568, 368] width 478 height 478
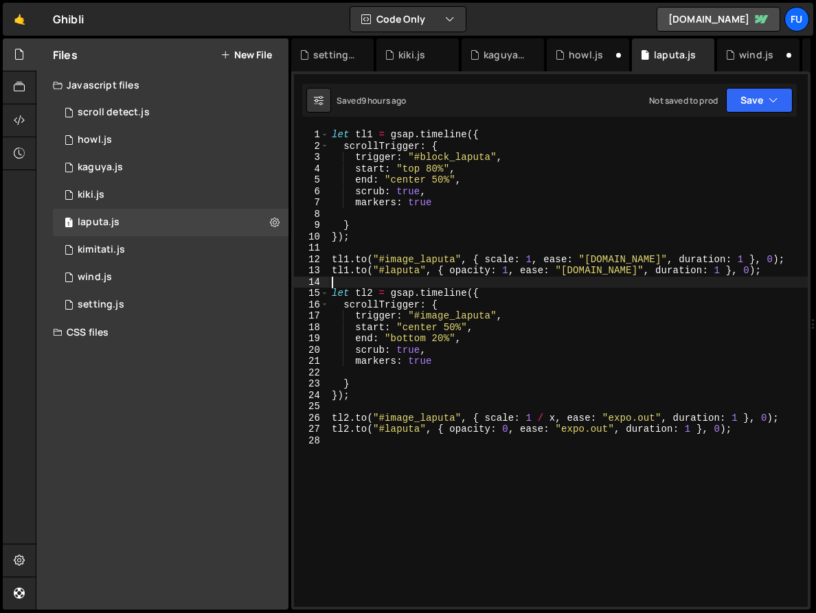
click at [811, 382] on div at bounding box center [812, 324] width 5 height 572
